Goal: Task Accomplishment & Management: Use online tool/utility

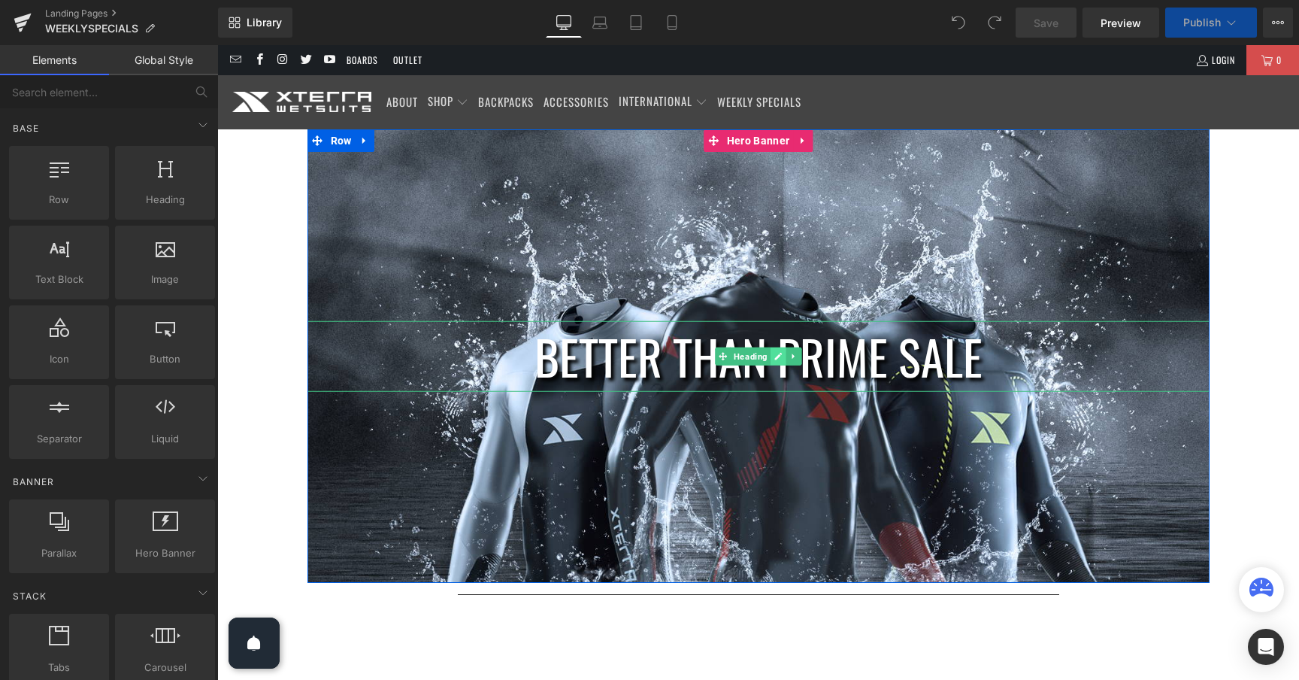
click at [778, 357] on icon at bounding box center [779, 357] width 8 height 8
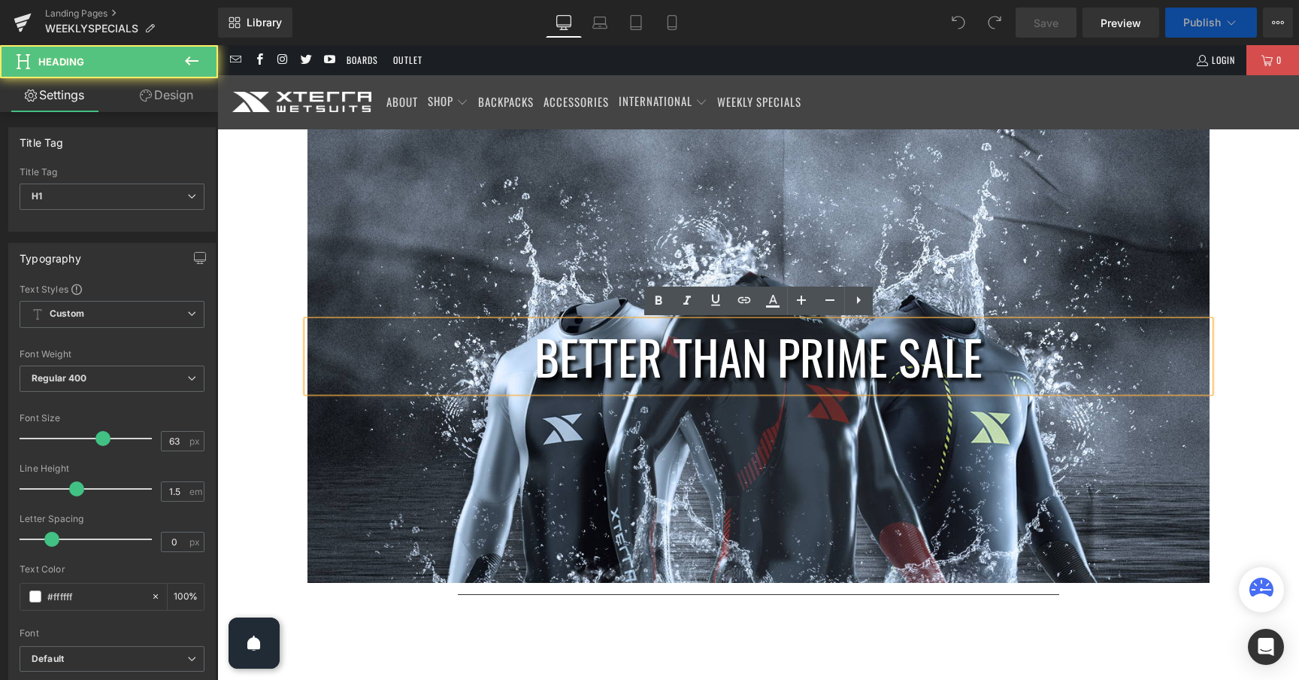
drag, startPoint x: 971, startPoint y: 361, endPoint x: 954, endPoint y: 358, distance: 16.8
click at [954, 358] on h1 "BETTER THAN PRIME SALE" at bounding box center [759, 355] width 902 height 71
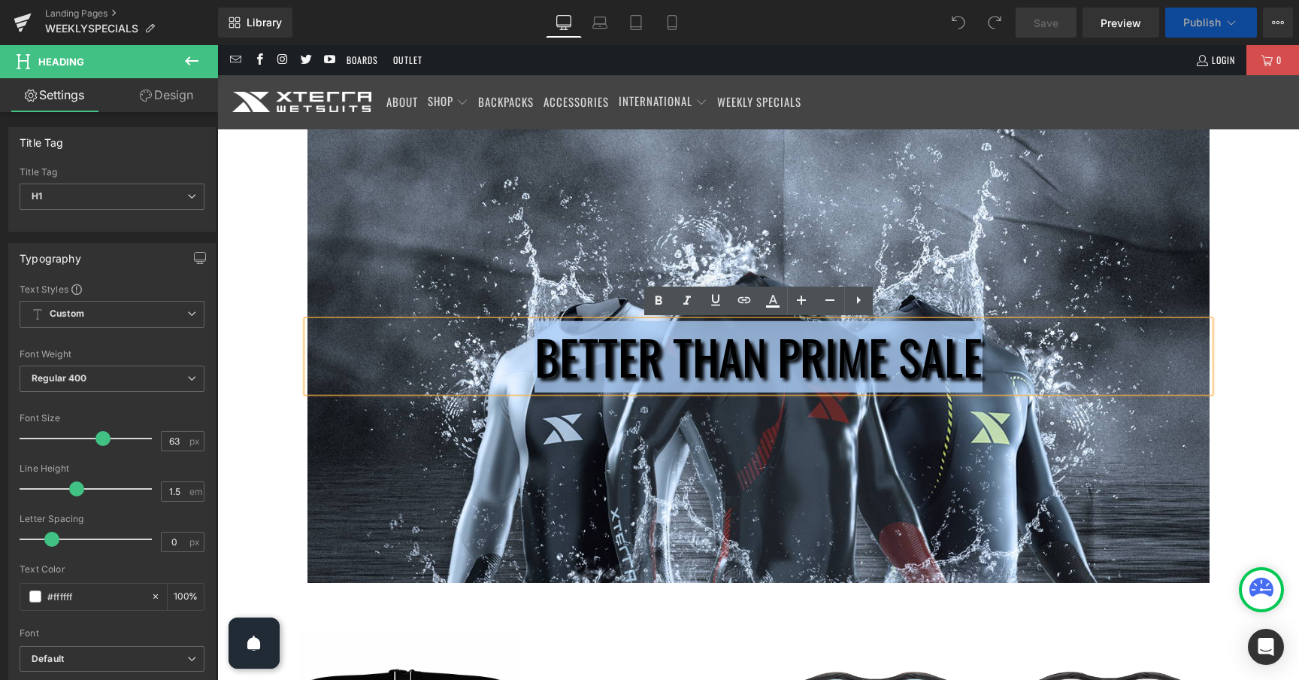
drag, startPoint x: 981, startPoint y: 362, endPoint x: 545, endPoint y: 356, distance: 436.2
click at [545, 356] on h1 "BETTER THAN PRIME SALE" at bounding box center [759, 355] width 902 height 71
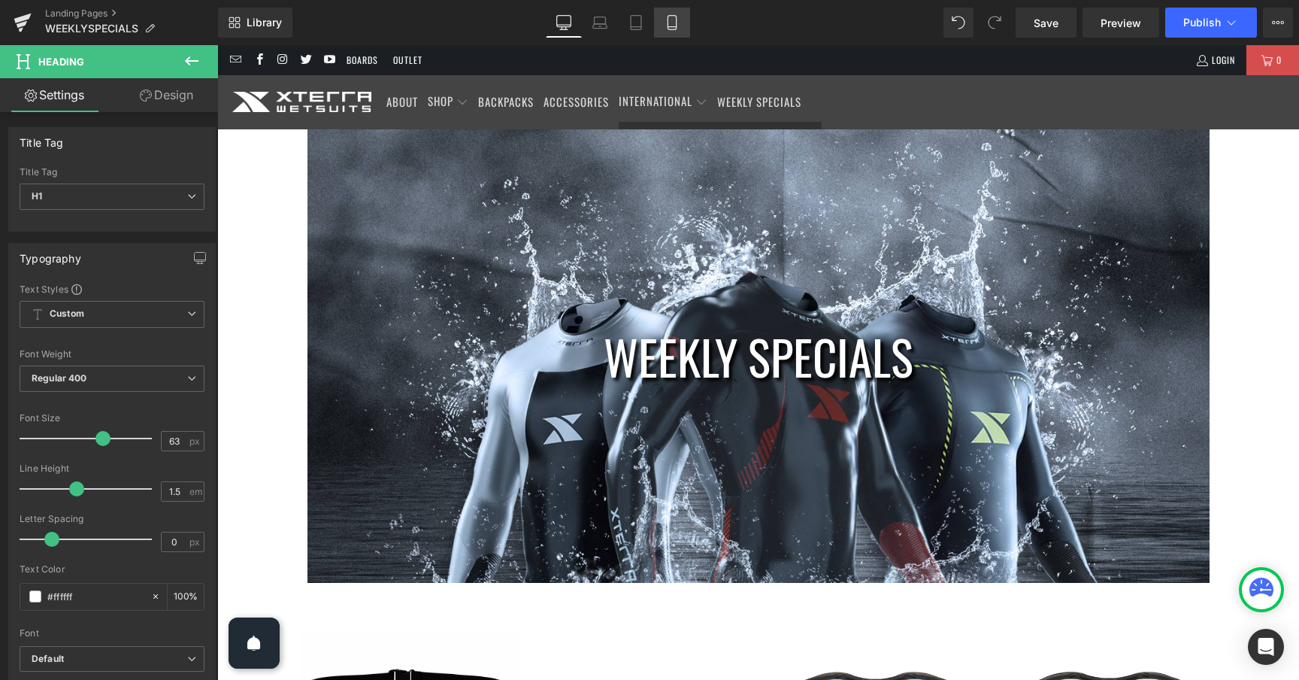
click at [672, 27] on icon at bounding box center [672, 27] width 8 height 0
type input "100"
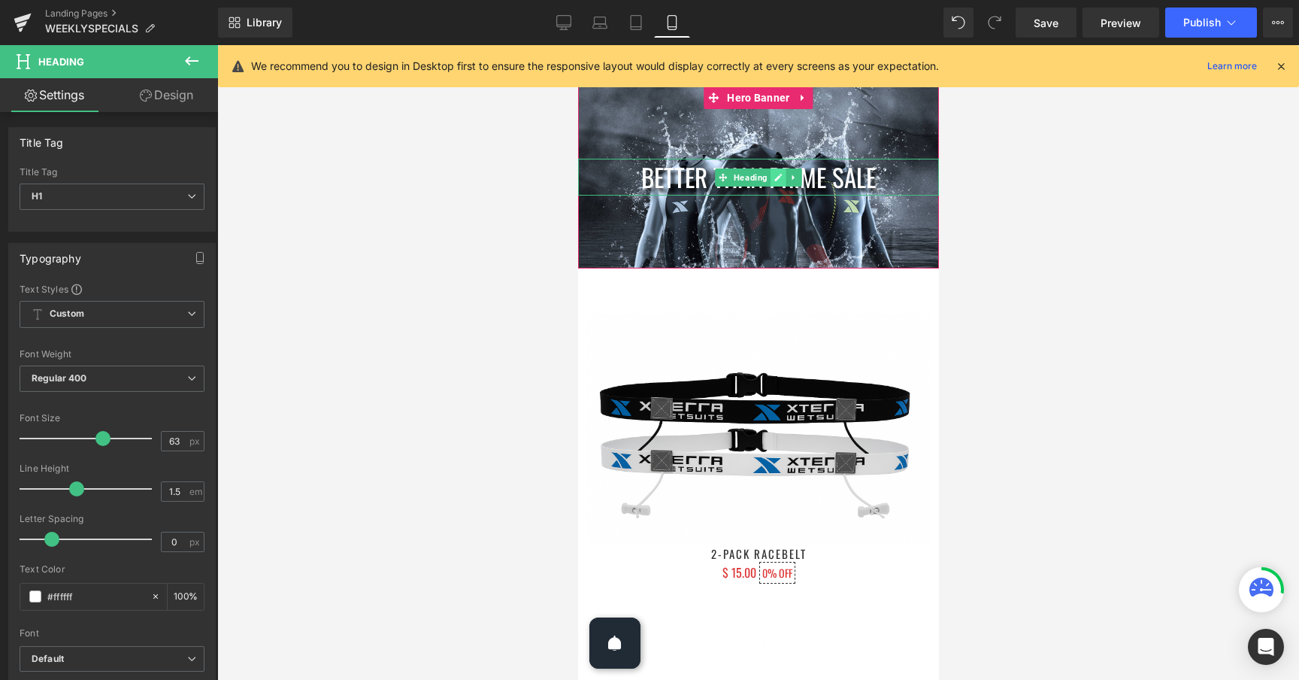
click at [782, 176] on link at bounding box center [778, 177] width 16 height 18
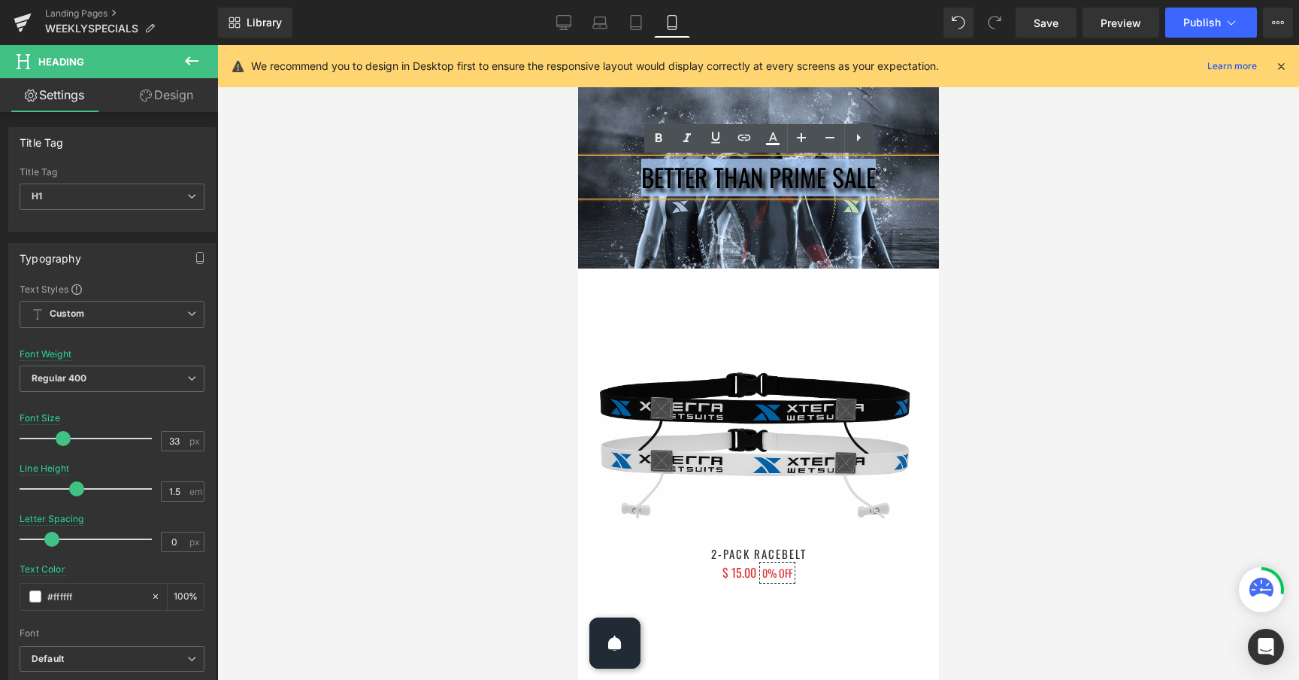
drag, startPoint x: 876, startPoint y: 181, endPoint x: 647, endPoint y: 183, distance: 229.4
click at [645, 183] on h1 "BETTER THAN PRIME SALE" at bounding box center [758, 178] width 361 height 38
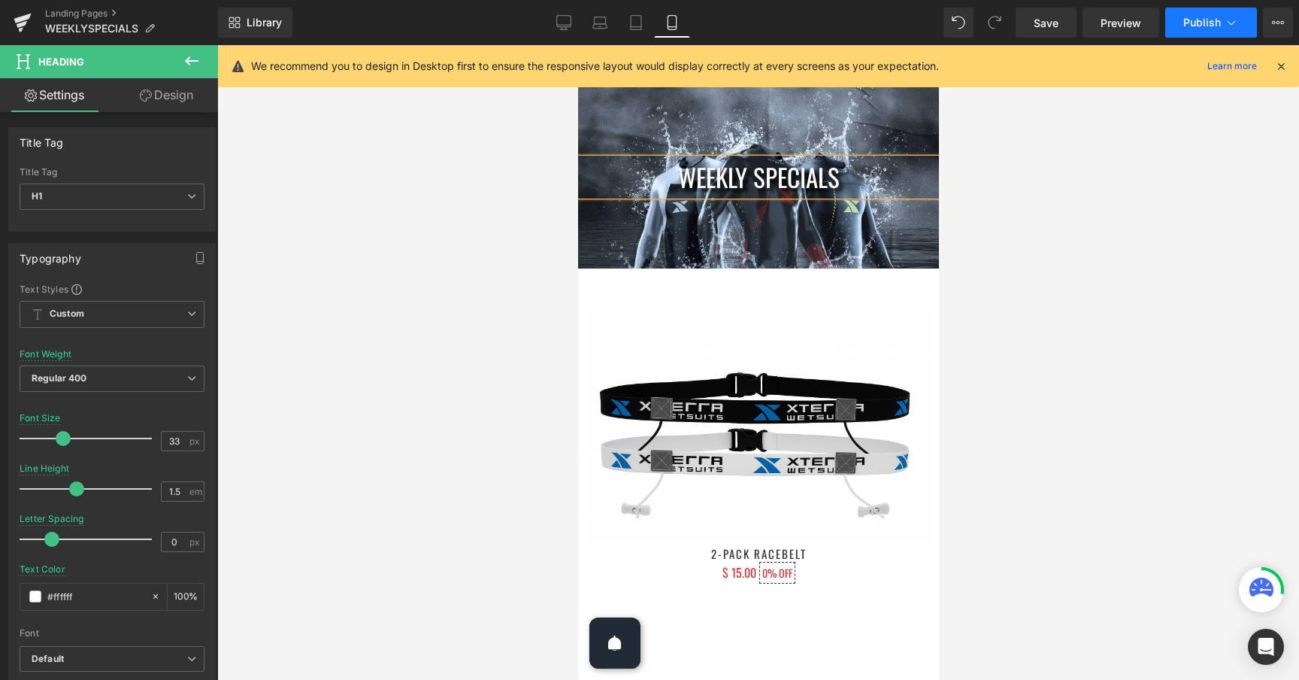
click at [1215, 20] on span "Publish" at bounding box center [1203, 23] width 38 height 12
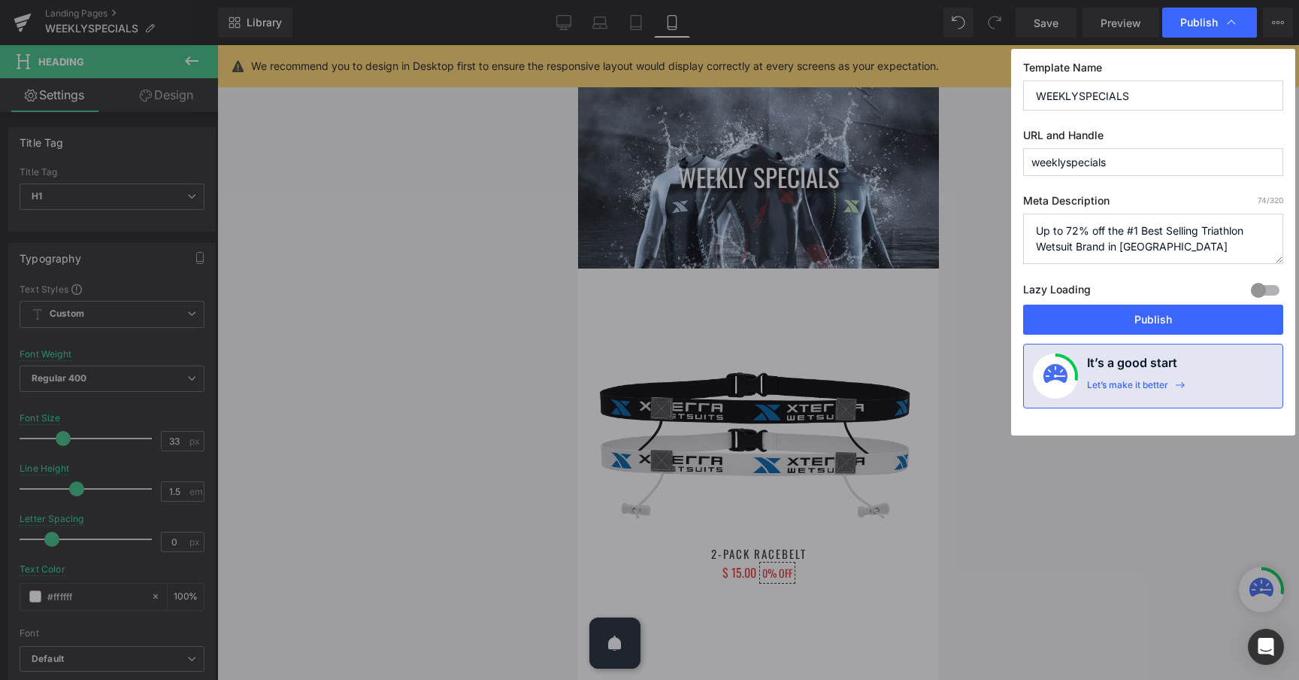
click at [1153, 312] on button "Publish" at bounding box center [1153, 320] width 260 height 30
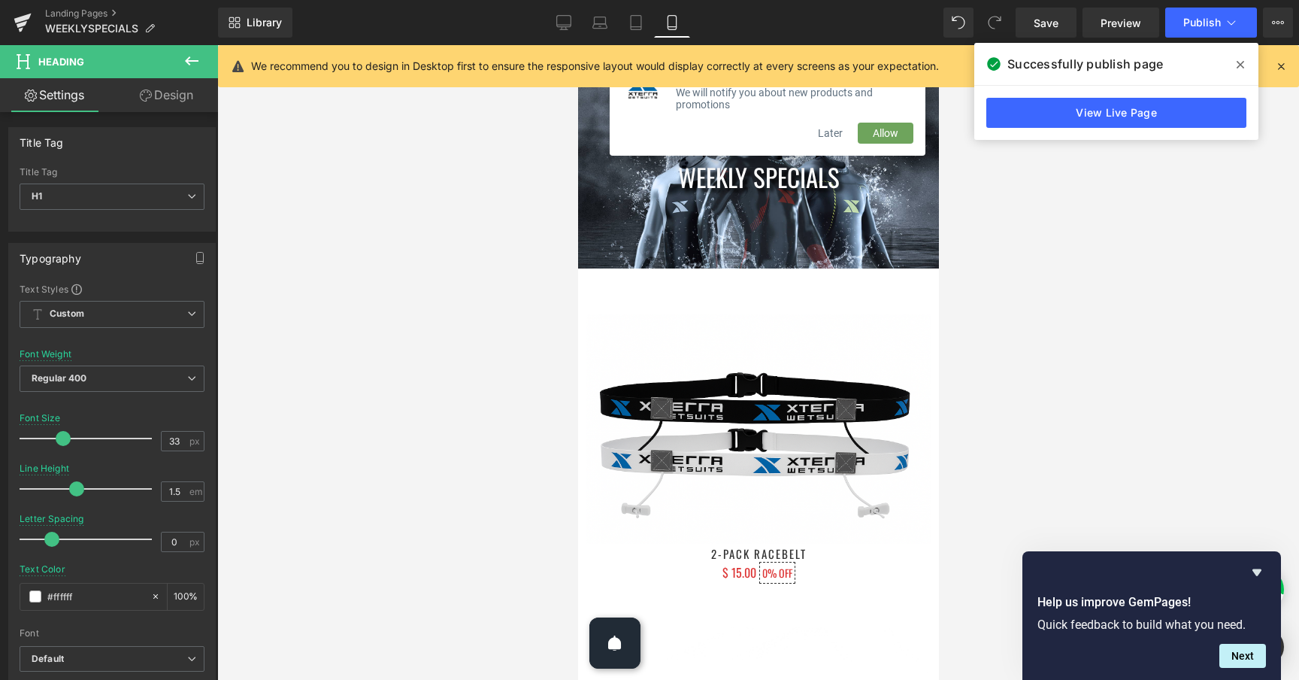
click at [826, 134] on button "Later" at bounding box center [829, 133] width 55 height 21
